Goal: Information Seeking & Learning: Learn about a topic

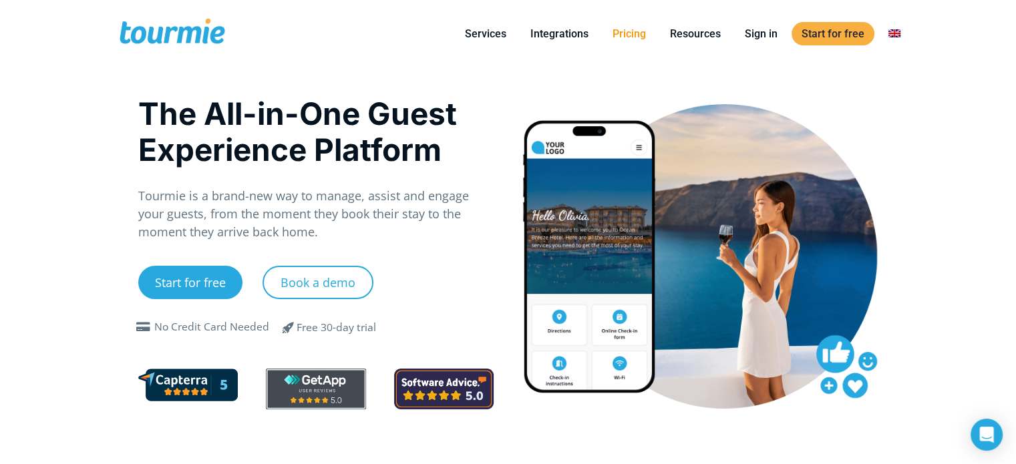
click at [639, 35] on link "Pricing" at bounding box center [629, 33] width 53 height 17
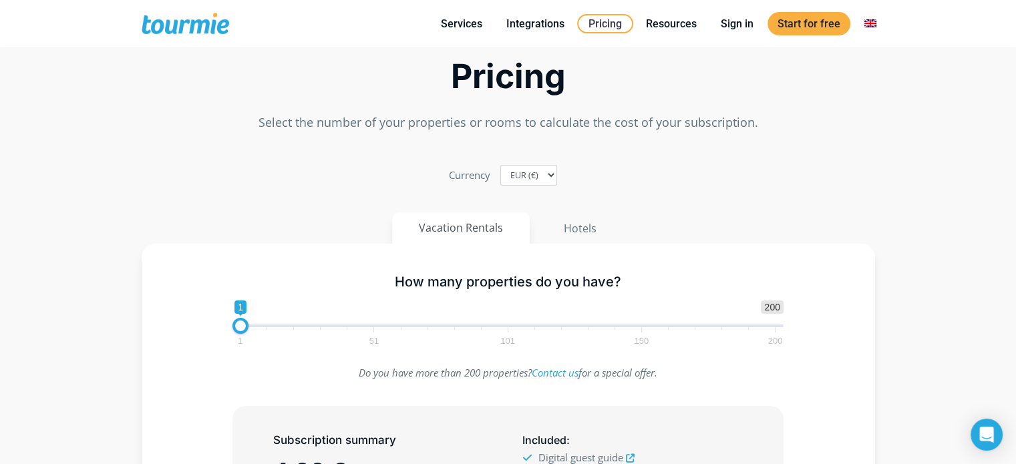
scroll to position [67, 0]
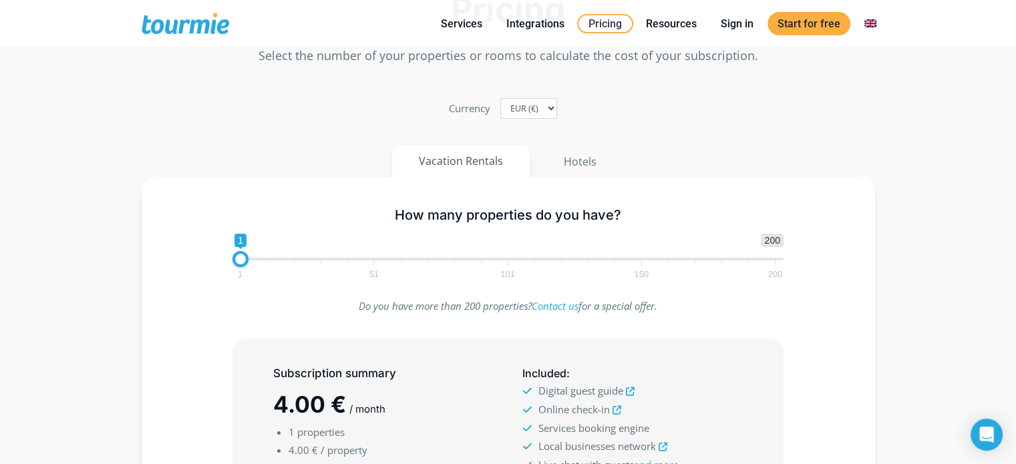
checkbox input "true"
type input "7"
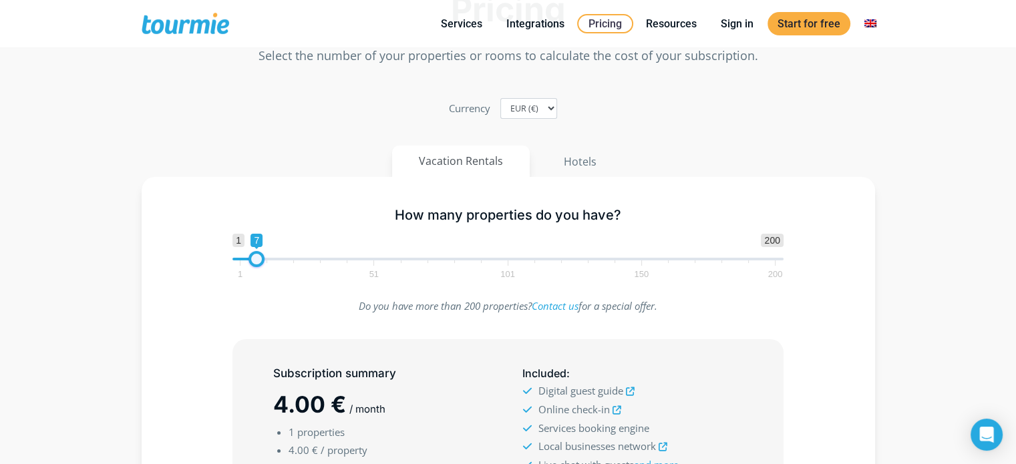
drag, startPoint x: 241, startPoint y: 258, endPoint x: 258, endPoint y: 263, distance: 18.2
click at [258, 263] on span at bounding box center [257, 259] width 16 height 16
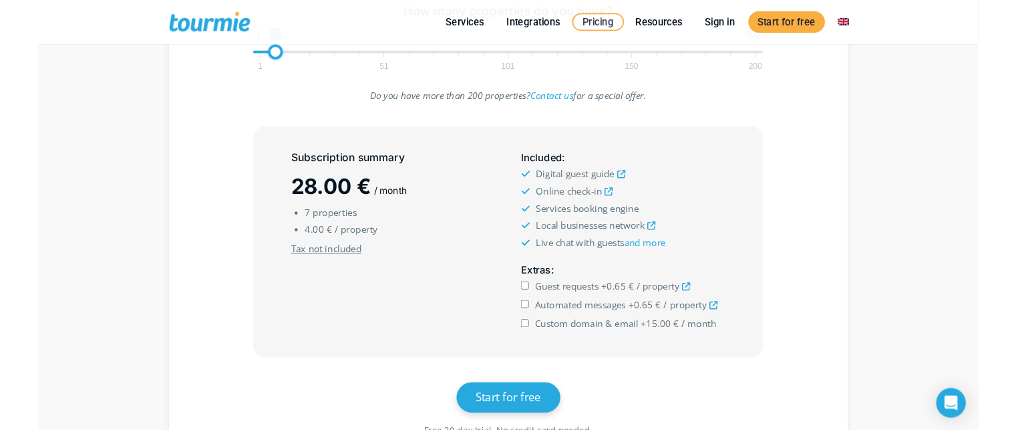
scroll to position [271, 0]
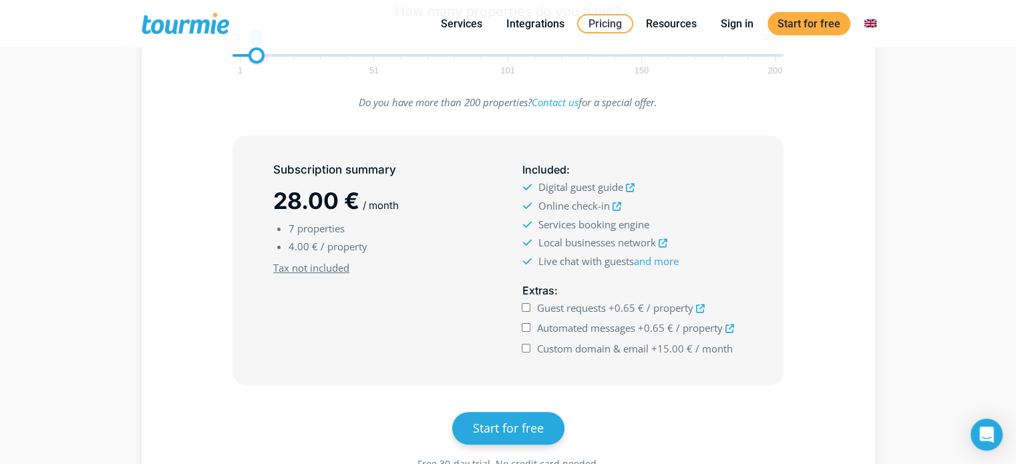
click at [526, 305] on input "Guest requests +0.65 € / property" at bounding box center [526, 307] width 9 height 9
checkbox input "true"
click at [526, 324] on input "Automated messages +0.65 € / property" at bounding box center [526, 327] width 9 height 9
checkbox input "true"
drag, startPoint x: 289, startPoint y: 245, endPoint x: 307, endPoint y: 244, distance: 18.1
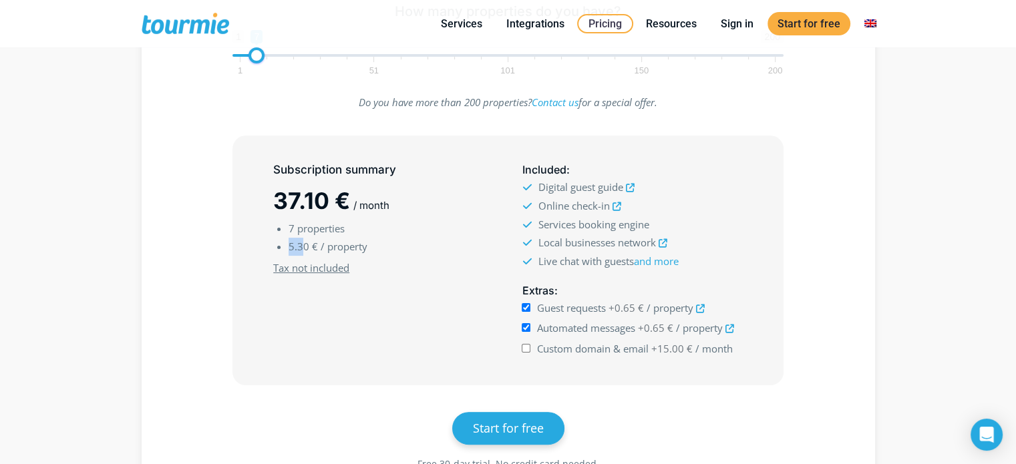
click at [306, 244] on span "5.30 €" at bounding box center [303, 246] width 29 height 13
click at [526, 347] on input "Custom domain & email +15.00 € / month" at bounding box center [526, 348] width 9 height 9
checkbox input "true"
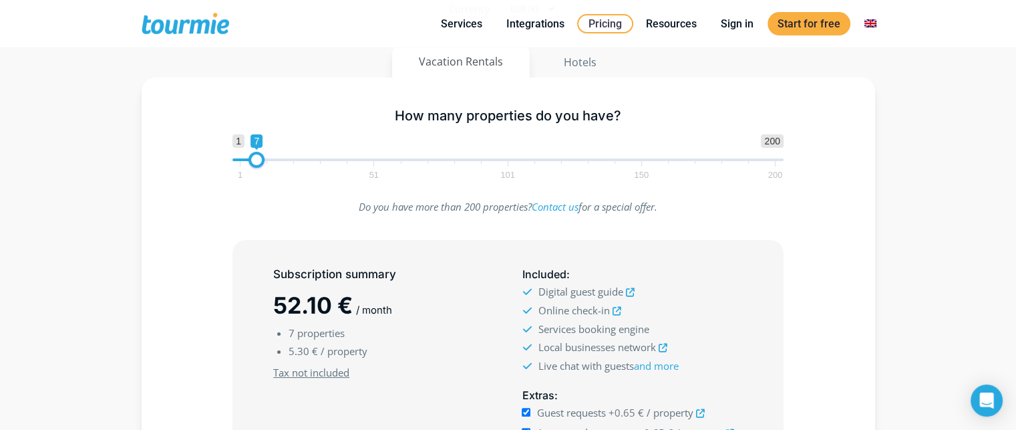
scroll to position [207, 0]
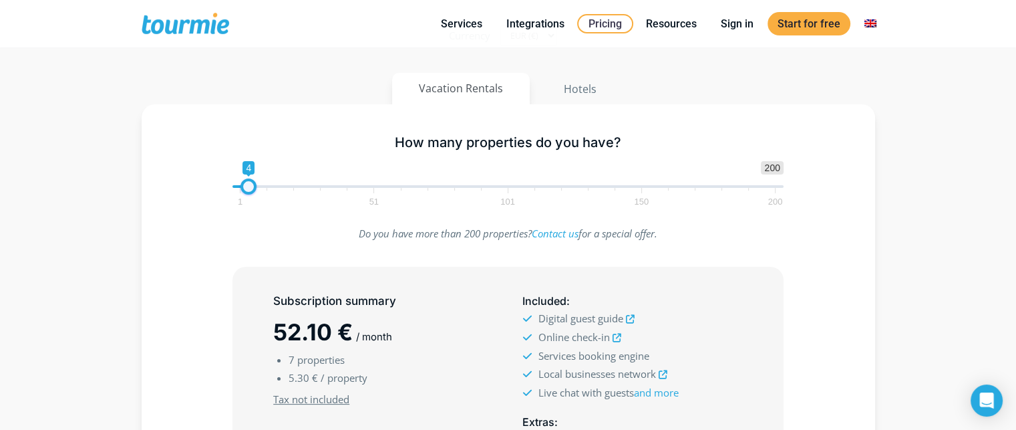
type input "3"
drag, startPoint x: 251, startPoint y: 184, endPoint x: 239, endPoint y: 186, distance: 12.9
click at [241, 185] on span at bounding box center [246, 186] width 16 height 16
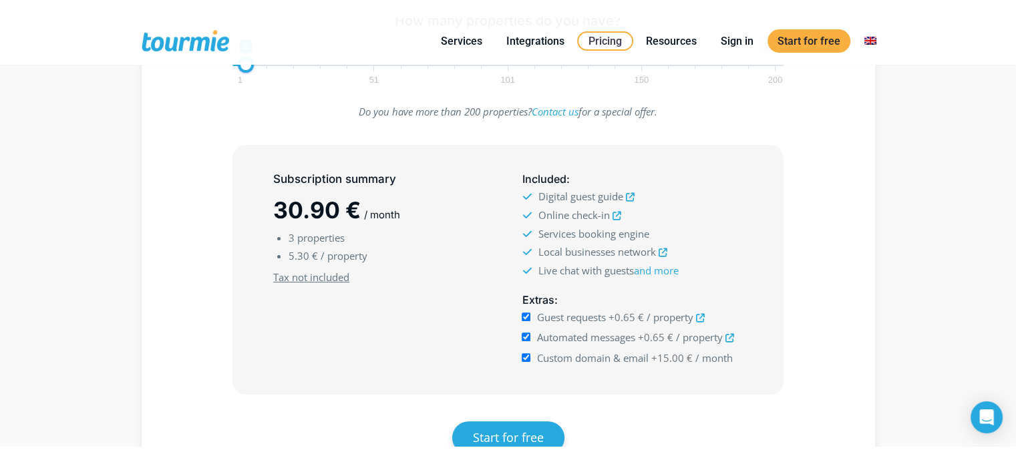
scroll to position [347, 0]
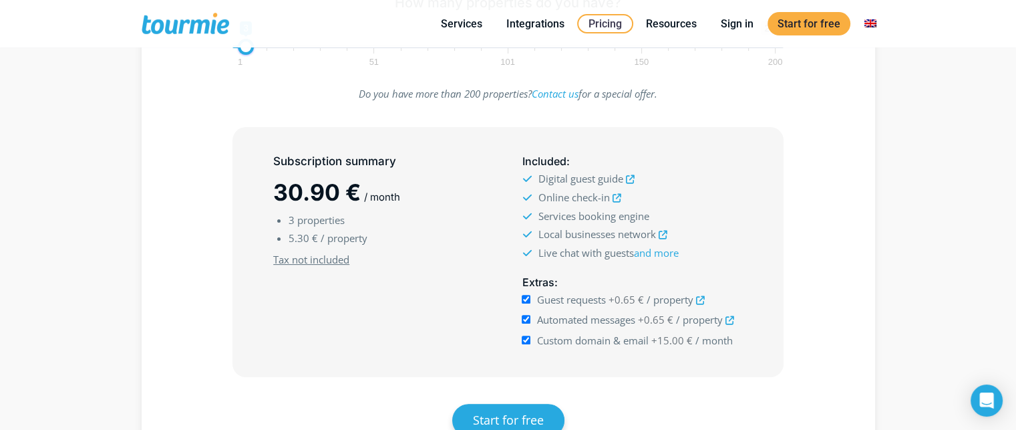
click at [530, 338] on input "Custom domain & email +15.00 € / month" at bounding box center [526, 339] width 9 height 9
click at [526, 339] on input "Custom domain & email +15.00 € / month" at bounding box center [526, 339] width 9 height 9
checkbox input "true"
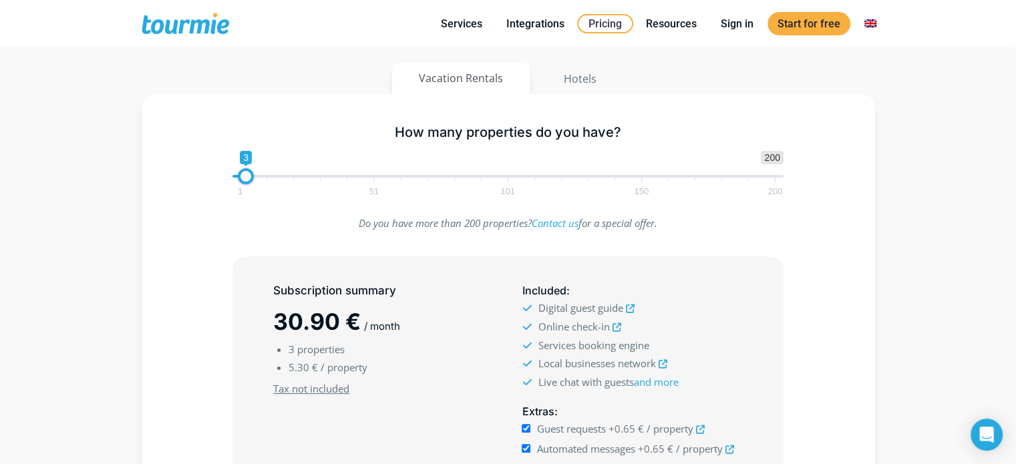
scroll to position [214, 0]
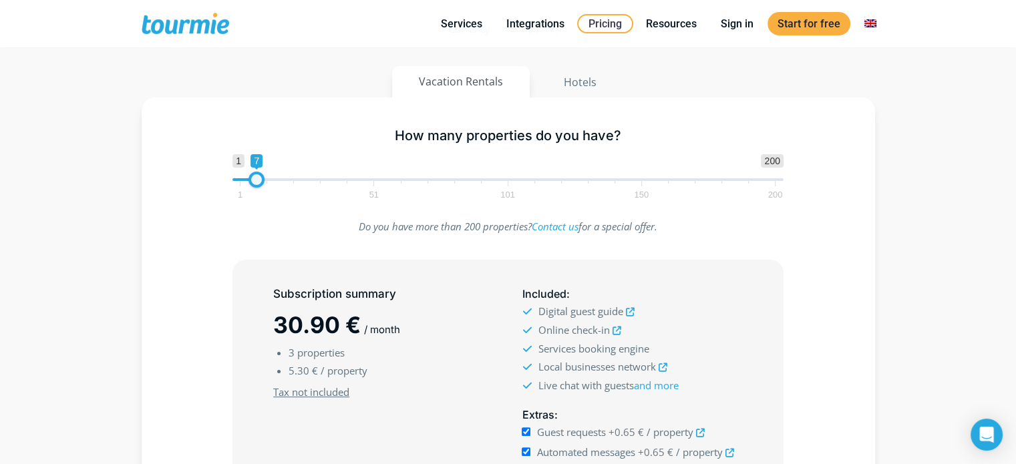
drag, startPoint x: 246, startPoint y: 178, endPoint x: 255, endPoint y: 179, distance: 8.7
click at [255, 179] on span at bounding box center [257, 180] width 16 height 16
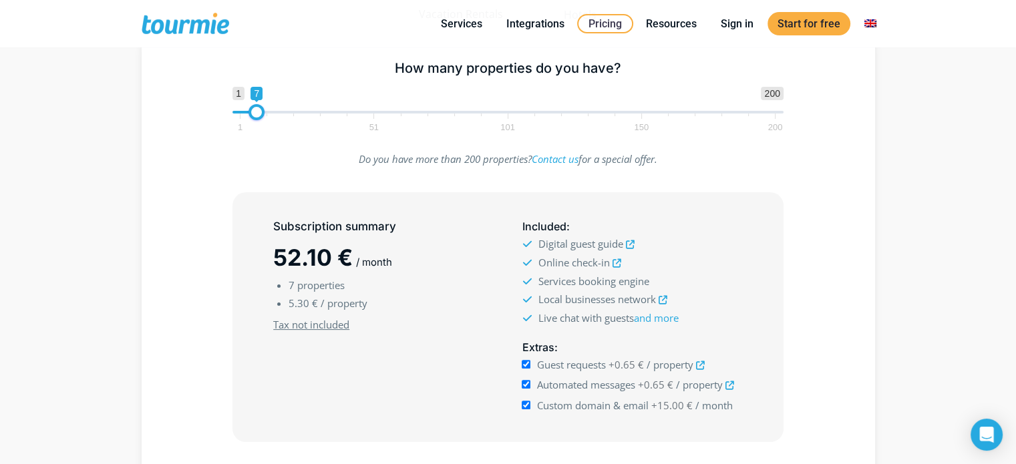
scroll to position [282, 0]
click at [335, 65] on h5 "How many properties do you have?" at bounding box center [508, 67] width 551 height 17
type input "3"
drag, startPoint x: 254, startPoint y: 109, endPoint x: 243, endPoint y: 111, distance: 11.5
click at [243, 111] on span at bounding box center [246, 112] width 16 height 16
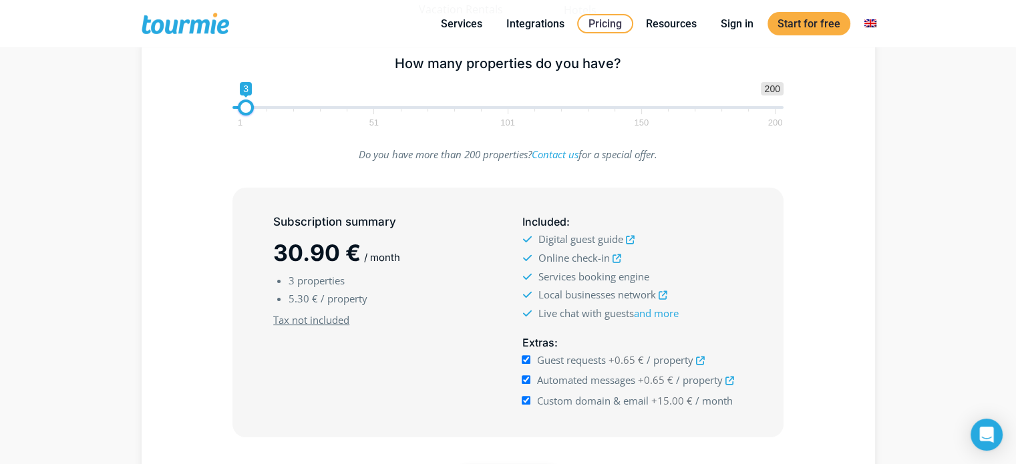
scroll to position [286, 0]
click at [326, 139] on div "How many properties do you have? 1 200 0 0 3 1 51 101 150 200 3 Do you have mor…" at bounding box center [509, 291] width 734 height 533
